Goal: Task Accomplishment & Management: Manage account settings

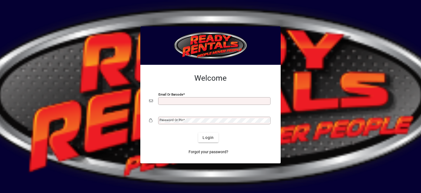
click at [170, 101] on input "Email or Barcode" at bounding box center [214, 101] width 111 height 4
type input "**********"
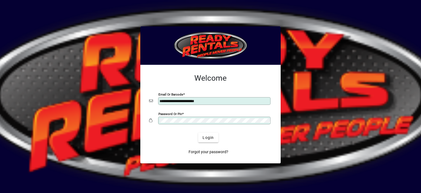
click at [198, 132] on button "Login" at bounding box center [208, 137] width 20 height 10
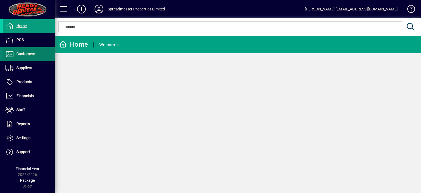
click at [29, 55] on span "Customers" at bounding box center [25, 53] width 19 height 4
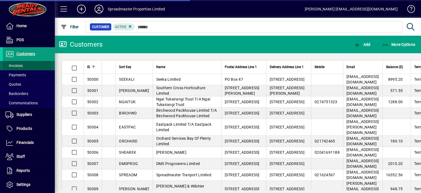
click at [23, 65] on span at bounding box center [29, 65] width 52 height 13
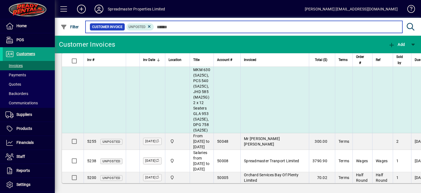
scroll to position [643, 0]
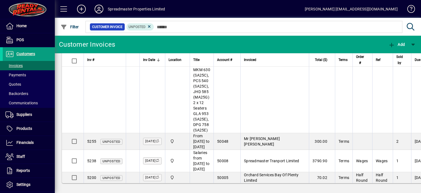
click at [97, 10] on icon at bounding box center [98, 9] width 11 height 9
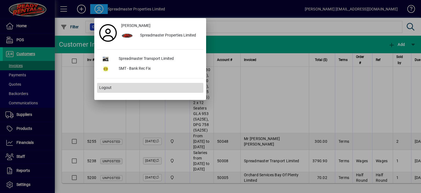
click at [103, 86] on span "Logout" at bounding box center [105, 88] width 12 height 6
